Goal: Transaction & Acquisition: Purchase product/service

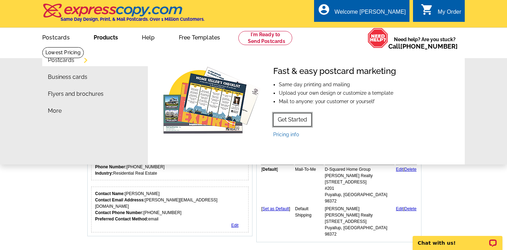
click at [298, 123] on link "Get Started" at bounding box center [292, 119] width 38 height 13
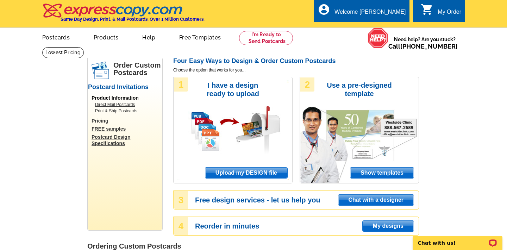
click at [258, 171] on span "Upload my DESIGN file" at bounding box center [246, 173] width 82 height 11
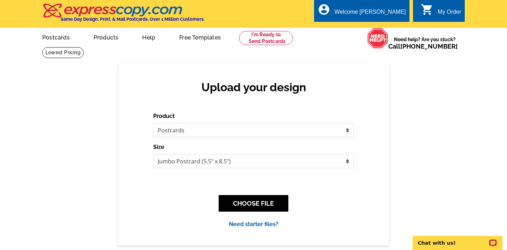
click at [236, 168] on div "Product Please select the type of file... Postcards Business Cards Letters and …" at bounding box center [253, 170] width 201 height 117
click at [236, 165] on select "Jumbo Postcard (5.5" x 8.5") Regular Postcard (4.25" x 5.6") Panoramic Postcard…" at bounding box center [253, 161] width 201 height 14
click at [153, 154] on select "Jumbo Postcard (5.5" x 8.5") Regular Postcard (4.25" x 5.6") Panoramic Postcard…" at bounding box center [253, 161] width 201 height 14
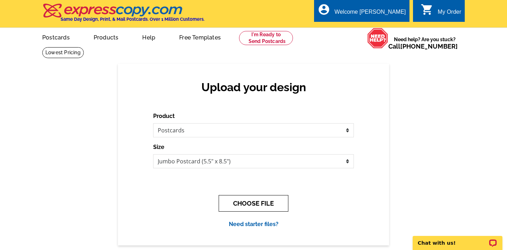
click at [256, 202] on button "CHOOSE FILE" at bounding box center [254, 203] width 70 height 17
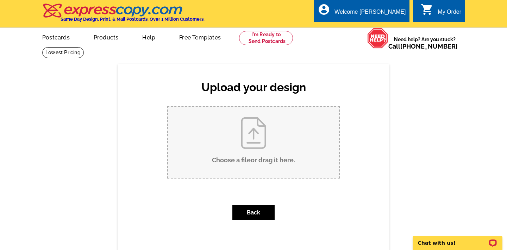
click at [235, 172] on input "Choose a file or drag it here ." at bounding box center [253, 142] width 171 height 71
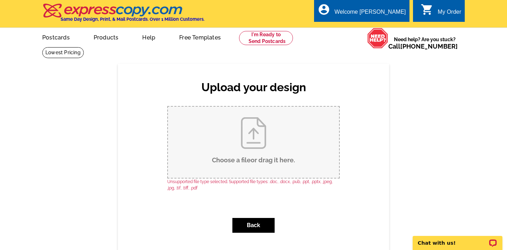
click at [247, 131] on input "Choose a file or drag it here ." at bounding box center [253, 142] width 171 height 71
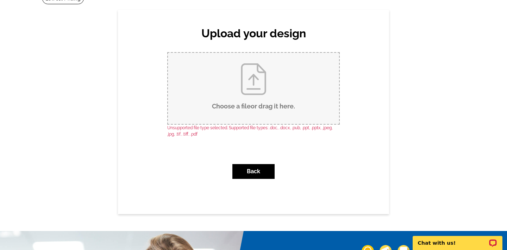
scroll to position [57, 0]
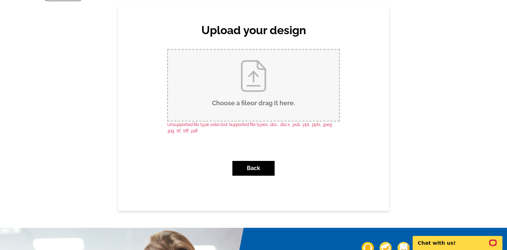
click at [243, 79] on input "Choose a file or drag it here ." at bounding box center [253, 85] width 171 height 71
type input "C:\fakepath\September Item of Value Card (1).pdf"
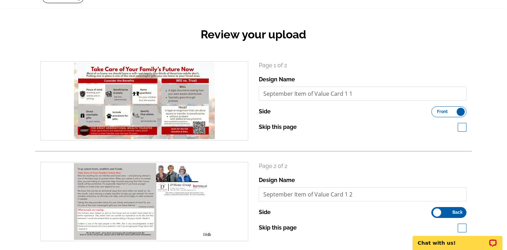
scroll to position [51, 0]
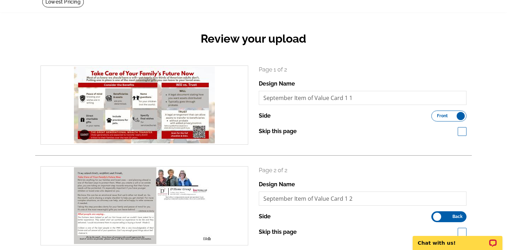
click at [439, 119] on label "Front Back" at bounding box center [449, 116] width 35 height 11
click at [435, 114] on input "Front Back" at bounding box center [435, 114] width 0 height 0
click at [461, 218] on span "Back" at bounding box center [458, 217] width 10 height 4
click at [435, 215] on input "Front Back" at bounding box center [435, 215] width 0 height 0
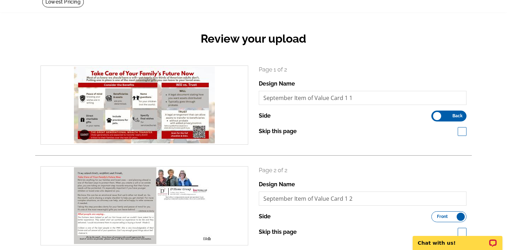
click at [461, 219] on label "Front Back" at bounding box center [449, 216] width 35 height 11
click at [435, 215] on input "Front Back" at bounding box center [435, 215] width 0 height 0
click at [441, 116] on label "Front Back" at bounding box center [449, 116] width 35 height 11
click at [435, 114] on input "Front Back" at bounding box center [435, 114] width 0 height 0
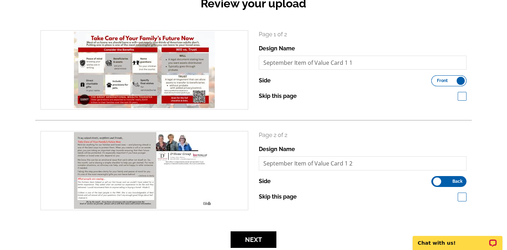
scroll to position [88, 0]
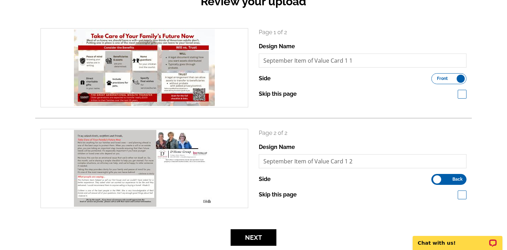
click at [461, 95] on span at bounding box center [462, 94] width 9 height 9
checkbox input "true"
click at [462, 193] on span at bounding box center [462, 195] width 9 height 9
checkbox input "true"
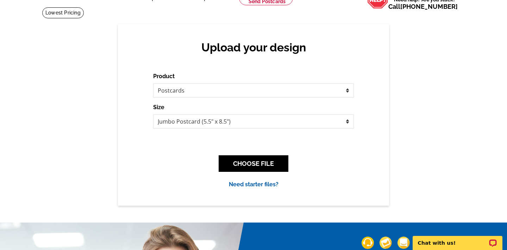
scroll to position [39, 0]
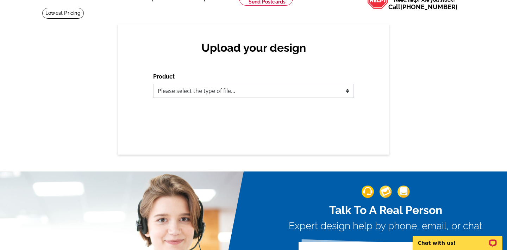
click at [237, 93] on select "Please select the type of file... Postcards Business Cards Letters and flyers G…" at bounding box center [253, 91] width 201 height 14
select select "1"
click at [153, 84] on select "Please select the type of file... Postcards Business Cards Letters and flyers G…" at bounding box center [253, 91] width 201 height 14
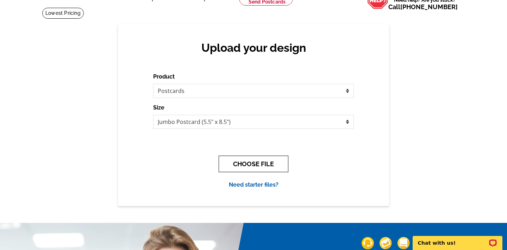
click at [255, 168] on button "CHOOSE FILE" at bounding box center [254, 164] width 70 height 17
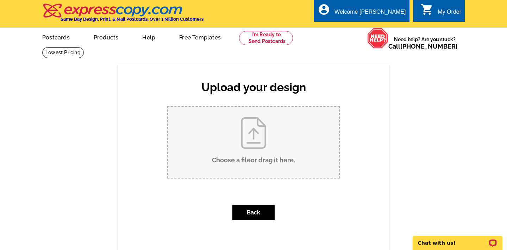
click at [243, 134] on input "Choose a file or drag it here ." at bounding box center [253, 142] width 171 height 71
type input "C:\fakepath\September Item of Value Card (8.5 x 5.5 in).pdf"
